Goal: Task Accomplishment & Management: Manage account settings

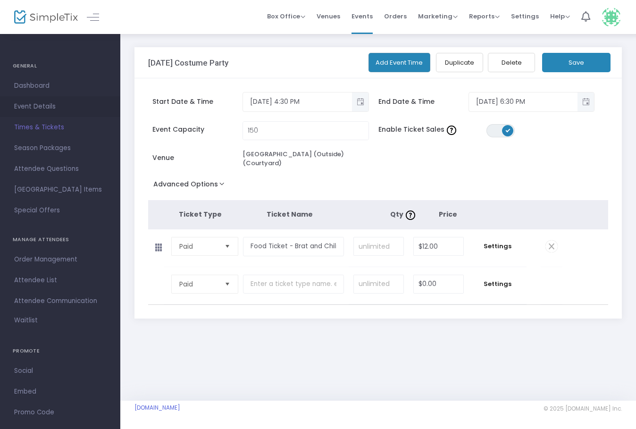
click at [47, 104] on span "Event Details" at bounding box center [60, 107] width 92 height 12
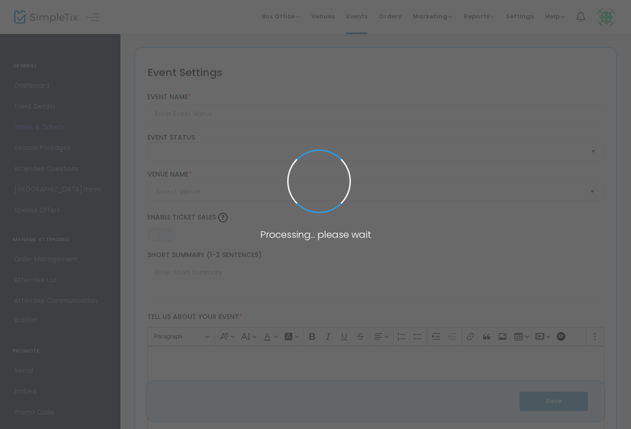
type input "[DATE] Costume Party"
type textarea "Sponsored by Semper Fi Heating, Cooling and PlumbingFREE EVENT - Ticket is for …"
type input "Register Now"
type input "[GEOGRAPHIC_DATA] (Outside) (Courtyard)"
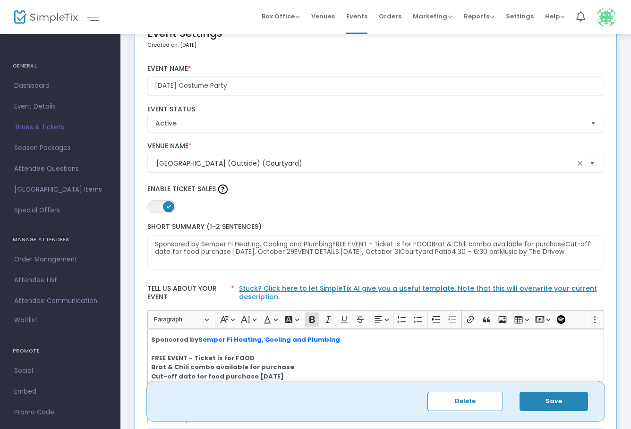
scroll to position [35, 0]
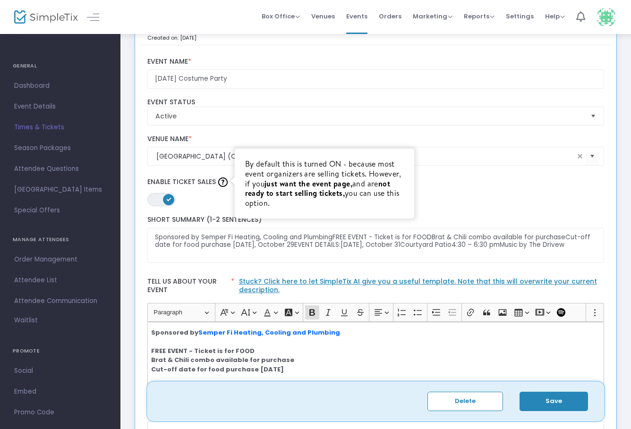
click at [166, 200] on span at bounding box center [168, 199] width 11 height 11
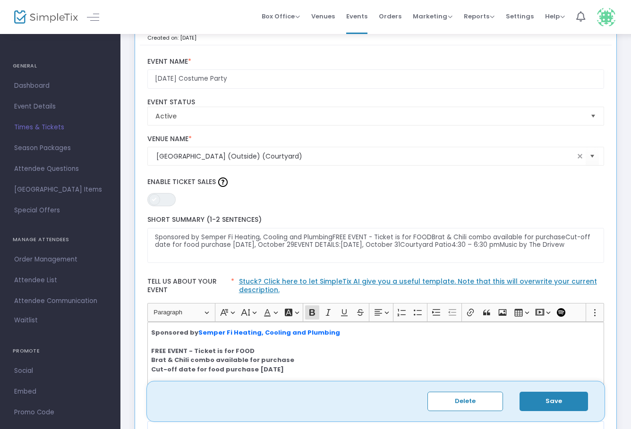
click at [166, 200] on span "ON OFF" at bounding box center [161, 199] width 28 height 13
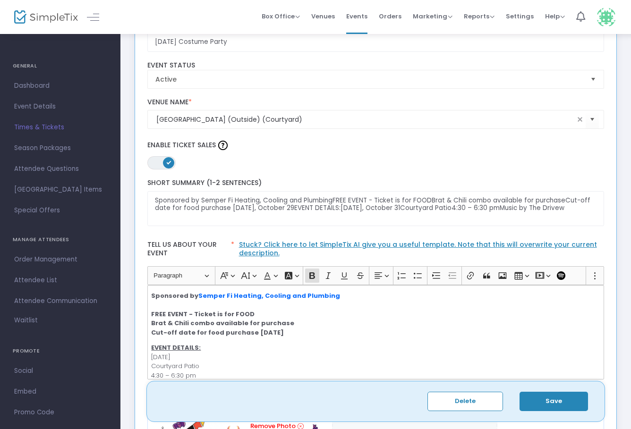
scroll to position [75, 0]
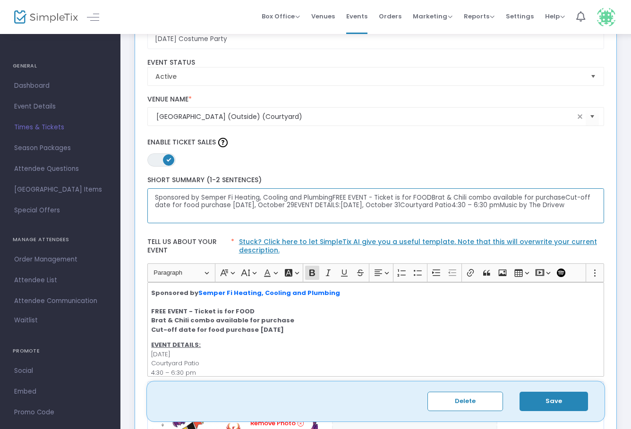
drag, startPoint x: 332, startPoint y: 199, endPoint x: 131, endPoint y: 196, distance: 201.1
click at [131, 196] on div "Event Settings Created on: 9/20/2025 Halloween Costume Party Event Name * Activ…" at bounding box center [375, 327] width 491 height 711
click at [249, 199] on textarea "FREE EVENT - Ticket is for FOODBrat & Chili combo available for purchaseCut-off…" at bounding box center [375, 205] width 457 height 35
drag, startPoint x: 315, startPoint y: 199, endPoint x: 459, endPoint y: 210, distance: 144.4
click at [459, 210] on textarea "FREE EVENT - Ticket is for FOOD: Brat & Chili combo available for purchaseCut-o…" at bounding box center [375, 205] width 457 height 35
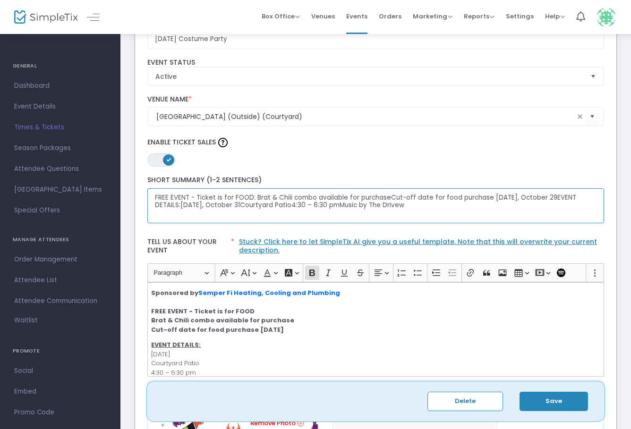
paste textarea "Sponsored by Semper Fi Heating, Cooling and Plumbing"
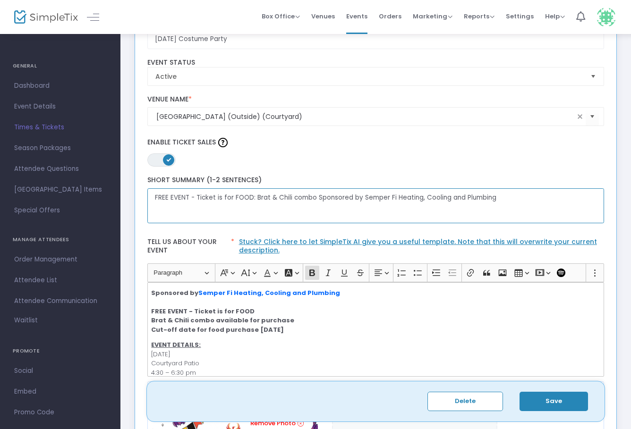
click at [314, 199] on textarea "FREE EVENT - Ticket is for FOOD: Brat & Chili combo Sponsored by Semper Fi Heat…" at bounding box center [375, 205] width 457 height 35
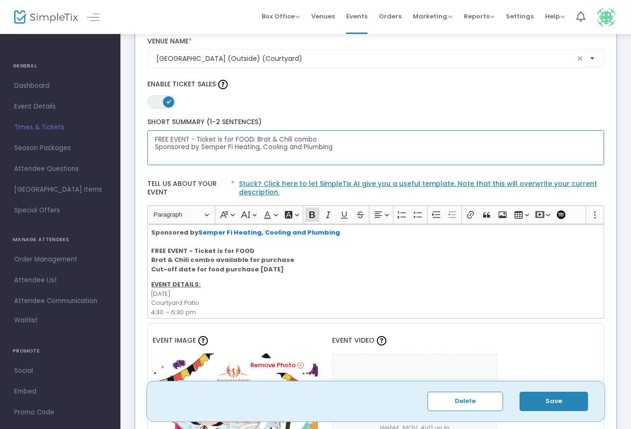
scroll to position [0, 0]
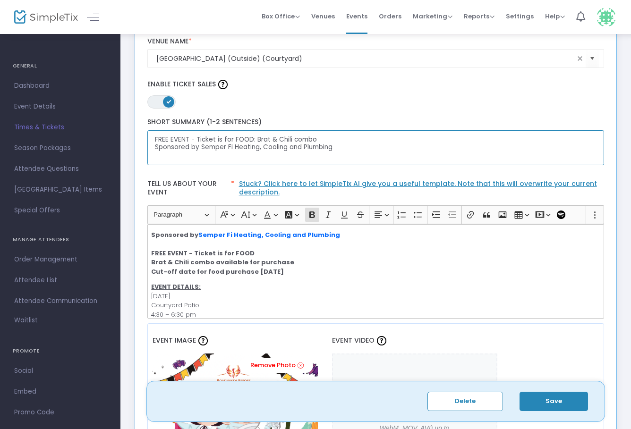
type textarea "FREE EVENT - Ticket is for FOOD: Brat & Chili combo Sponsored by Semper Fi Heat…"
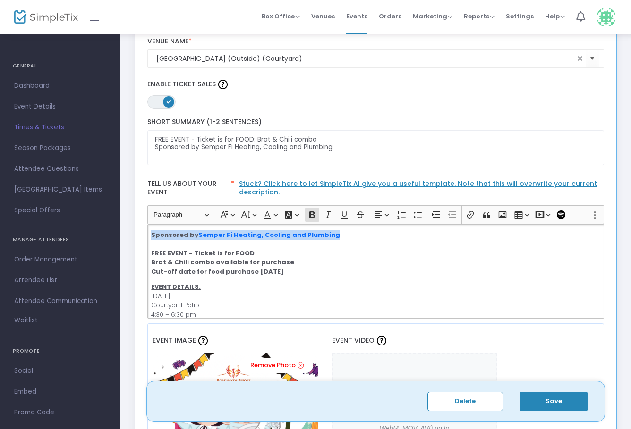
drag, startPoint x: 336, startPoint y: 236, endPoint x: 151, endPoint y: 237, distance: 185.0
click at [151, 237] on div "Sponsored by Semper Fi Heating, Cooling and Plumbing FREE EVENT - Ticket is for…" at bounding box center [375, 271] width 457 height 94
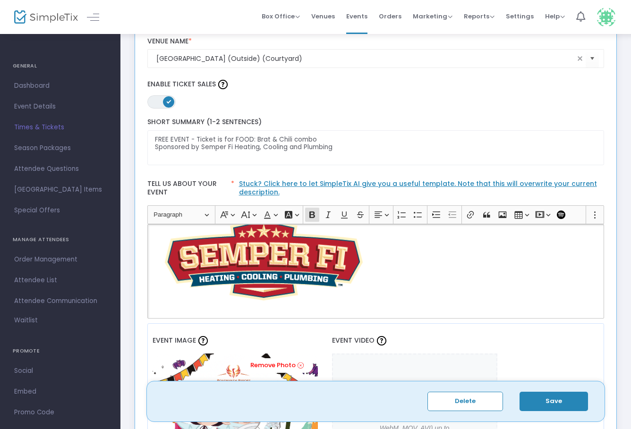
scroll to position [170, 0]
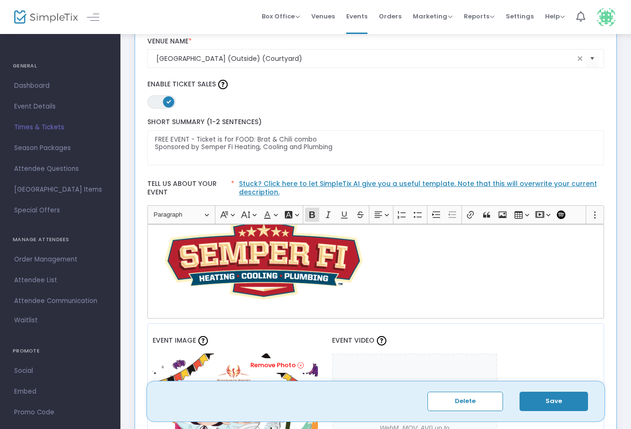
click at [551, 405] on button "Save" at bounding box center [553, 401] width 68 height 19
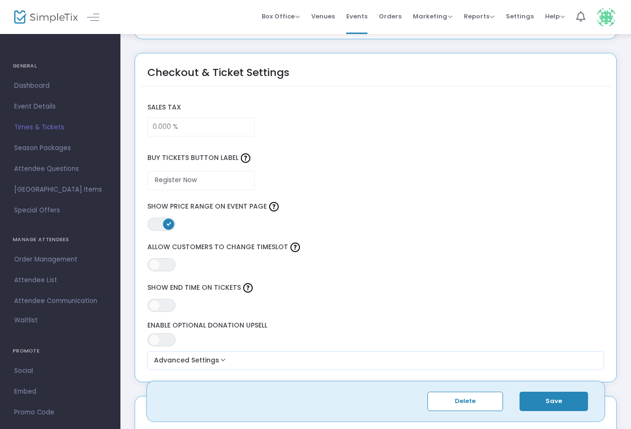
scroll to position [707, 0]
click at [165, 224] on span at bounding box center [168, 223] width 11 height 11
click at [160, 299] on span "ON OFF" at bounding box center [161, 304] width 28 height 13
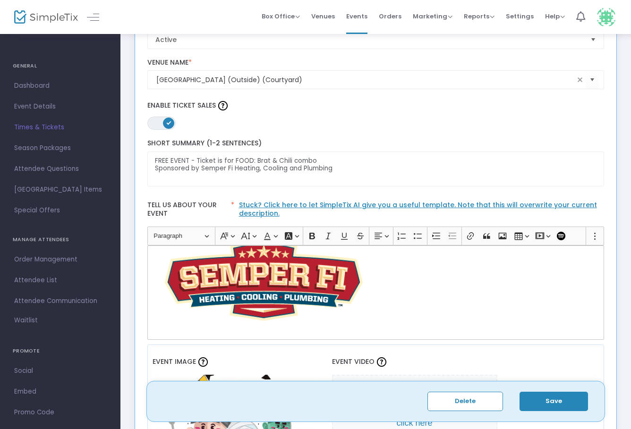
scroll to position [108, 0]
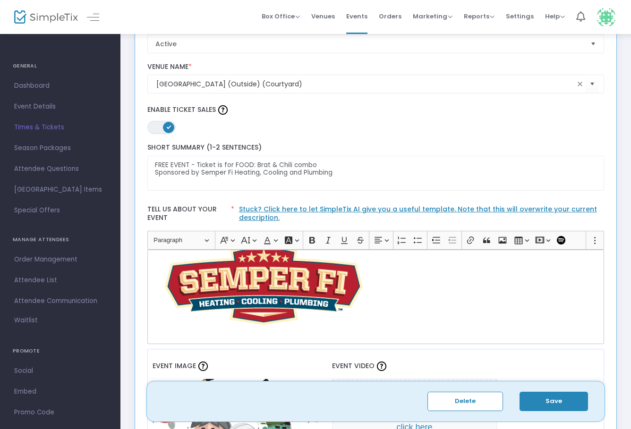
click at [540, 398] on button "Save" at bounding box center [553, 401] width 68 height 19
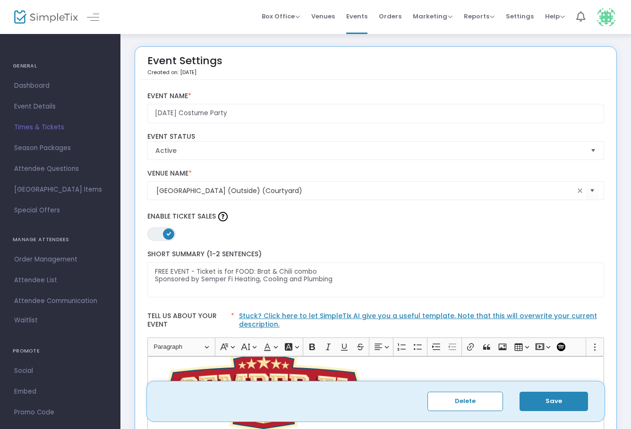
scroll to position [0, 0]
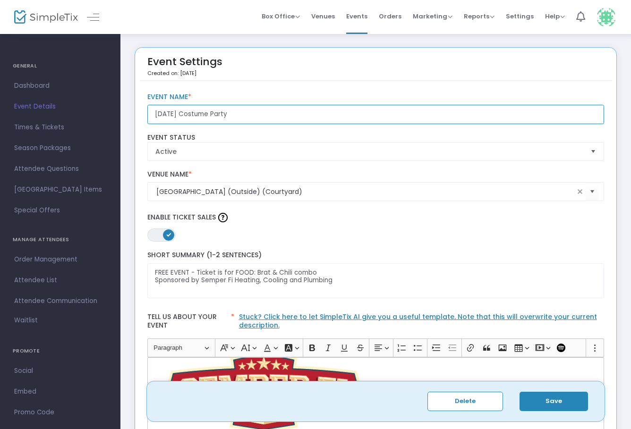
click at [154, 115] on input "Halloween Costume Party" at bounding box center [375, 114] width 457 height 19
drag, startPoint x: 262, startPoint y: 116, endPoint x: 363, endPoint y: 115, distance: 101.0
click at [363, 116] on input "Food Ticket: Brat and Chili ComboHalloween Costume Party" at bounding box center [375, 114] width 457 height 19
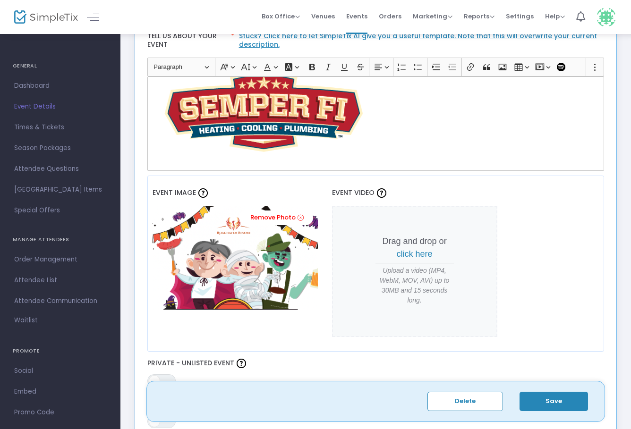
scroll to position [295, 0]
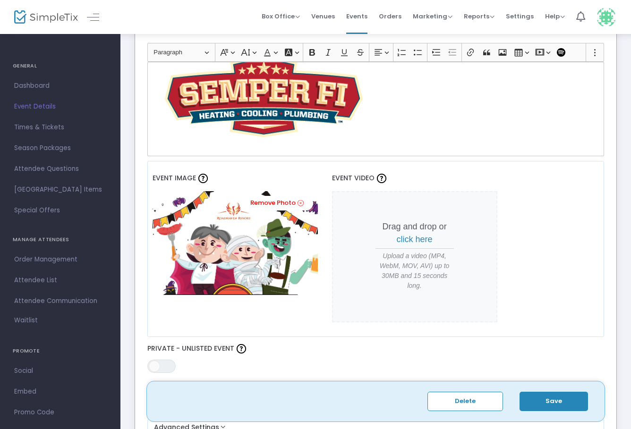
type input "Food Ticket: Brat and Chili Combo"
click at [549, 401] on button "Save" at bounding box center [553, 401] width 68 height 19
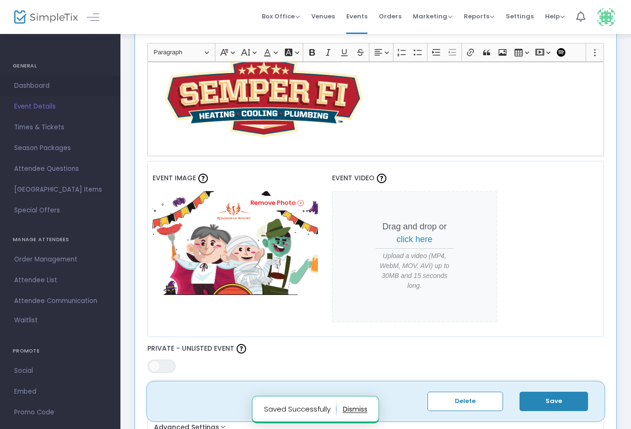
click at [46, 87] on span "Dashboard" at bounding box center [60, 86] width 92 height 12
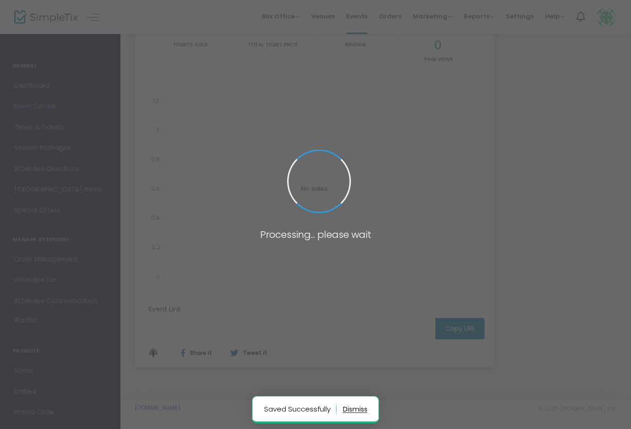
type input "https://www.simpletix.com/e/food-ticket-brat-and-chili-combo-tickets-238170"
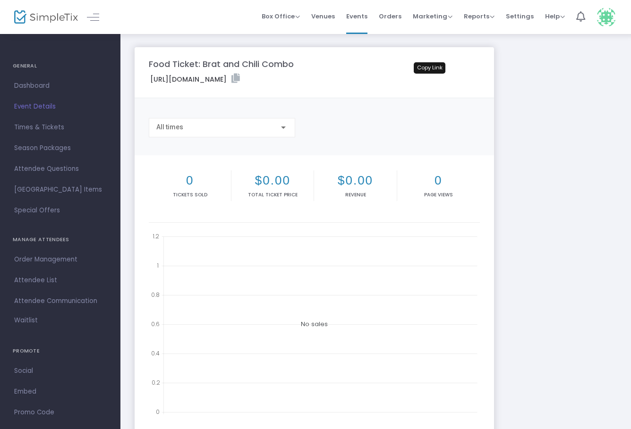
click at [240, 75] on icon at bounding box center [235, 78] width 8 height 9
click at [54, 106] on span "Event Details" at bounding box center [60, 107] width 92 height 12
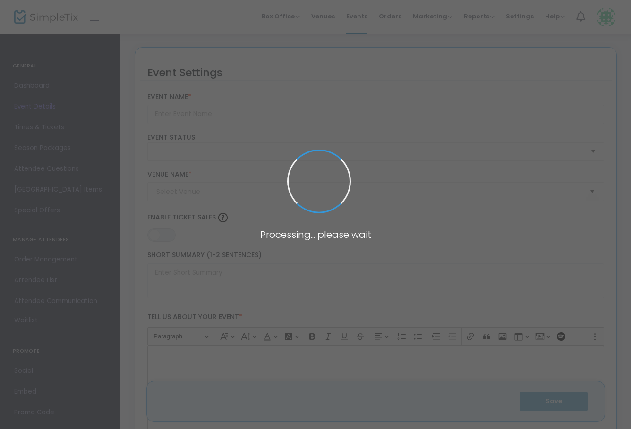
type input "Food Ticket: Brat and Chili Combo"
type textarea "FREE EVENT - Ticket is for FOOD: Brat & Chili combo Sponsored by Semper Fi Heat…"
type input "Register Now"
type input "Bell Tower Courtyard (Outside) (Courtyard)"
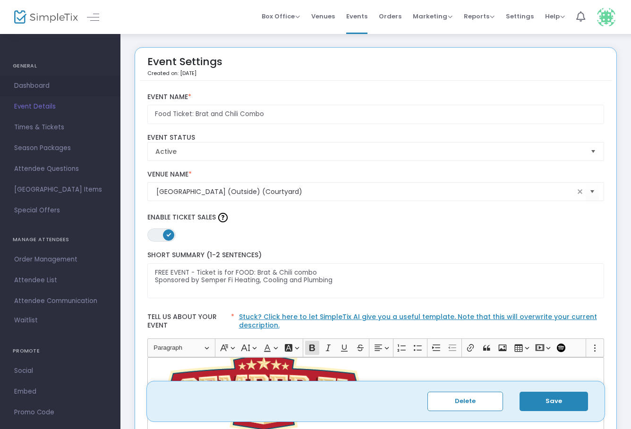
click at [42, 88] on span "Dashboard" at bounding box center [60, 86] width 92 height 12
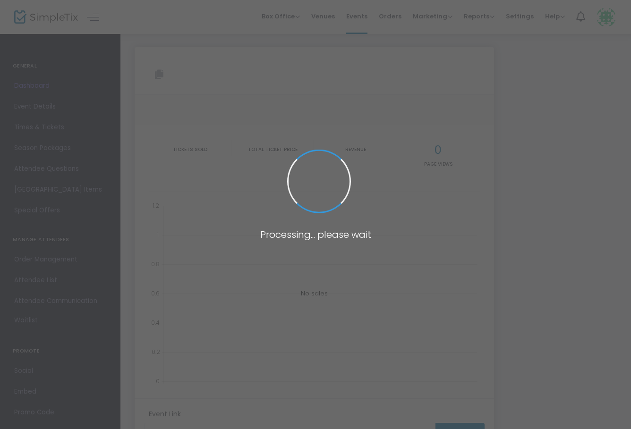
type input "https://www.simpletix.com/e/food-ticket-brat-and-chili-combo-tickets-238170"
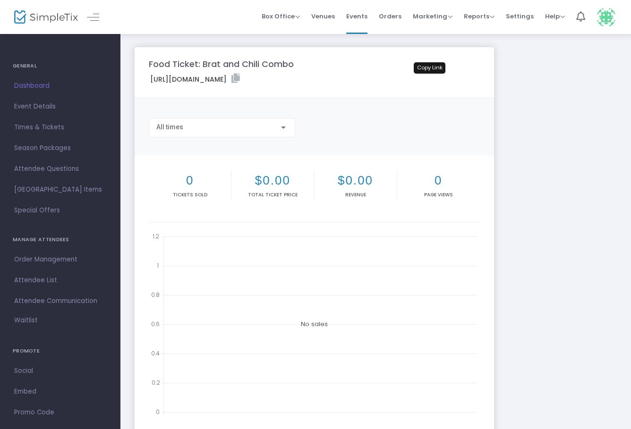
click at [240, 77] on icon at bounding box center [235, 78] width 8 height 9
